Goal: Book appointment/travel/reservation

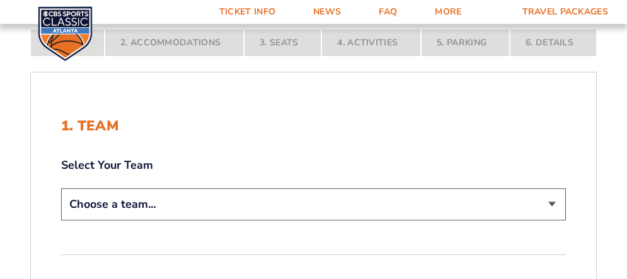
scroll to position [252, 0]
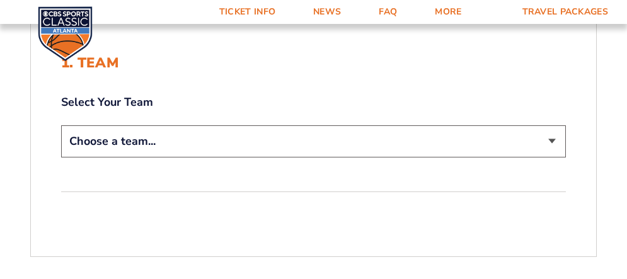
click at [207, 147] on select "Choose a team... [US_STATE] Wildcats [US_STATE] State Buckeyes [US_STATE] Tar H…" at bounding box center [313, 141] width 505 height 32
select select "12756"
click at [61, 125] on select "Choose a team... [US_STATE] Wildcats [US_STATE] State Buckeyes [US_STATE] Tar H…" at bounding box center [313, 141] width 505 height 32
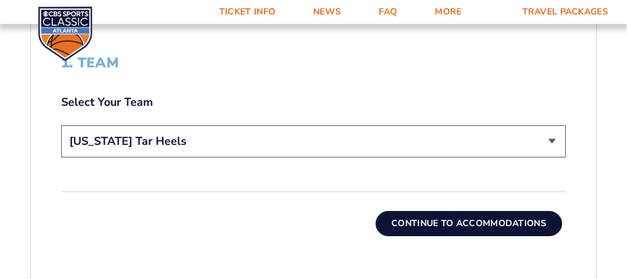
click at [400, 217] on button "Continue To Accommodations" at bounding box center [469, 223] width 187 height 25
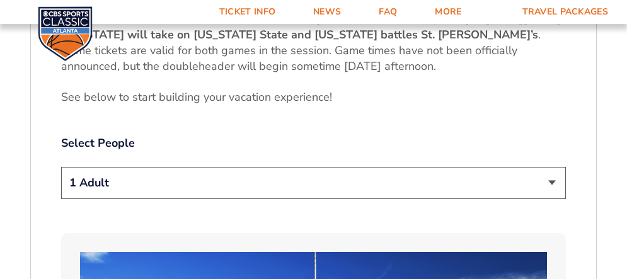
scroll to position [660, 0]
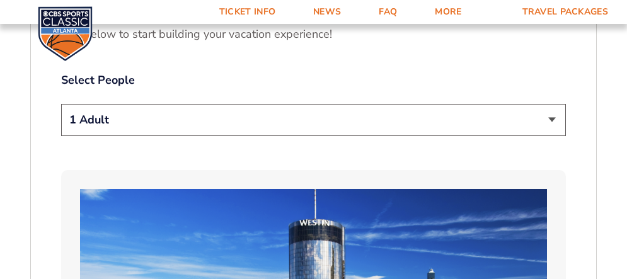
click at [362, 139] on div "1 Adult 2 Adults 3 Adults 4 Adults 2 Adults + 1 Child 2 Adults + 2 Children 2 A…" at bounding box center [313, 122] width 505 height 36
click at [361, 130] on select "1 Adult 2 Adults 3 Adults 4 Adults 2 Adults + 1 Child 2 Adults + 2 Children 2 A…" at bounding box center [313, 120] width 505 height 32
select select "2 Adults"
click at [61, 104] on select "1 Adult 2 Adults 3 Adults 4 Adults 2 Adults + 1 Child 2 Adults + 2 Children 2 A…" at bounding box center [313, 120] width 505 height 32
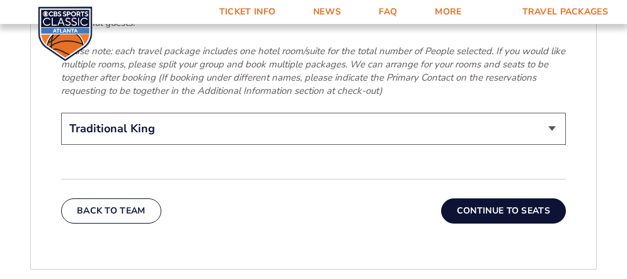
scroll to position [2110, 0]
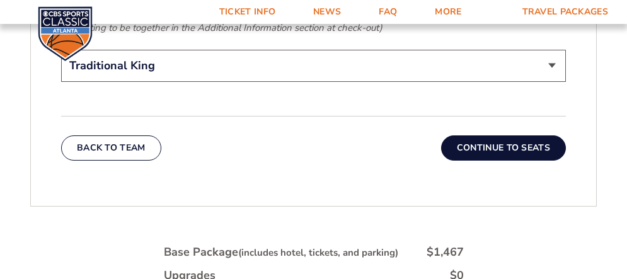
click at [544, 136] on button "Continue To Seats" at bounding box center [503, 147] width 125 height 25
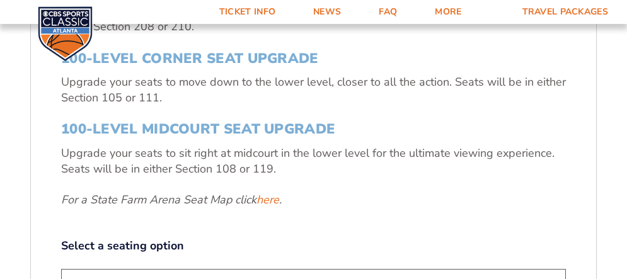
scroll to position [345, 0]
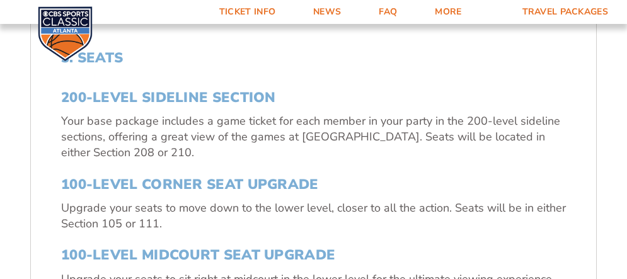
click at [215, 93] on h3 "200-Level Sideline Section" at bounding box center [313, 97] width 505 height 16
click at [153, 88] on div "3. Seats 200-Level Sideline Section Your base package includes a game ticket fo…" at bounding box center [313, 240] width 505 height 381
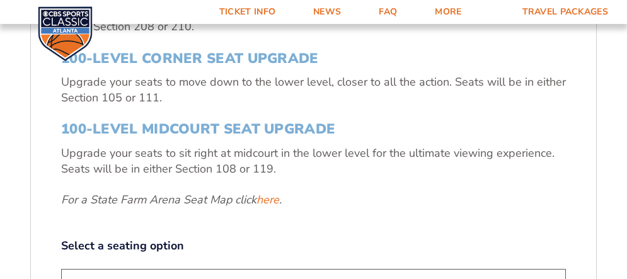
scroll to position [597, 0]
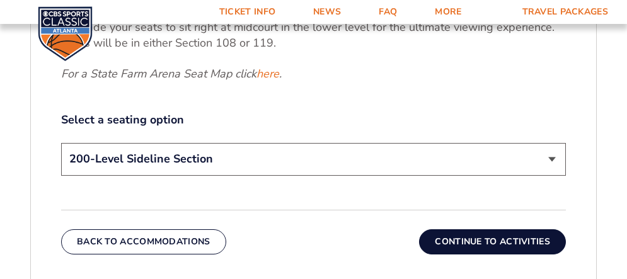
click at [490, 246] on button "Continue To Activities" at bounding box center [492, 241] width 147 height 25
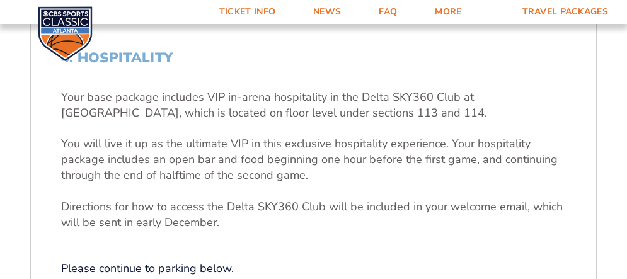
scroll to position [408, 0]
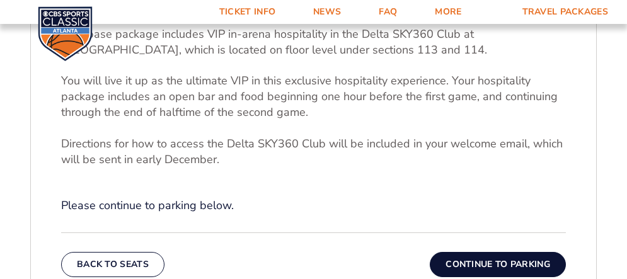
click at [469, 262] on button "Continue To Parking" at bounding box center [498, 264] width 136 height 25
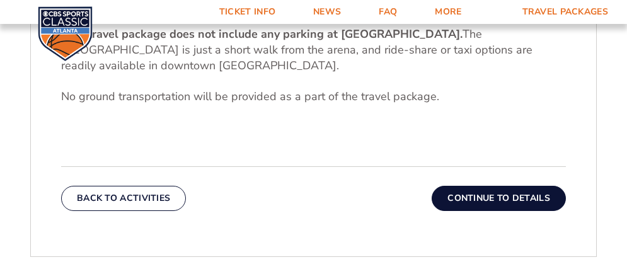
click at [459, 204] on button "Continue To Details" at bounding box center [499, 198] width 134 height 25
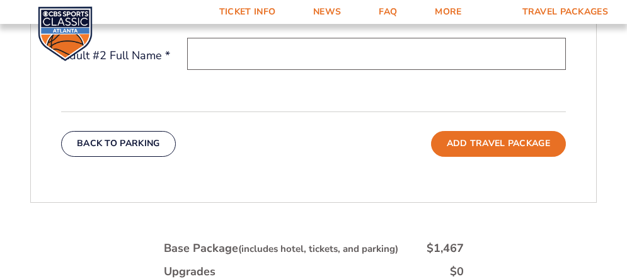
scroll to position [723, 0]
